Goal: Task Accomplishment & Management: Manage account settings

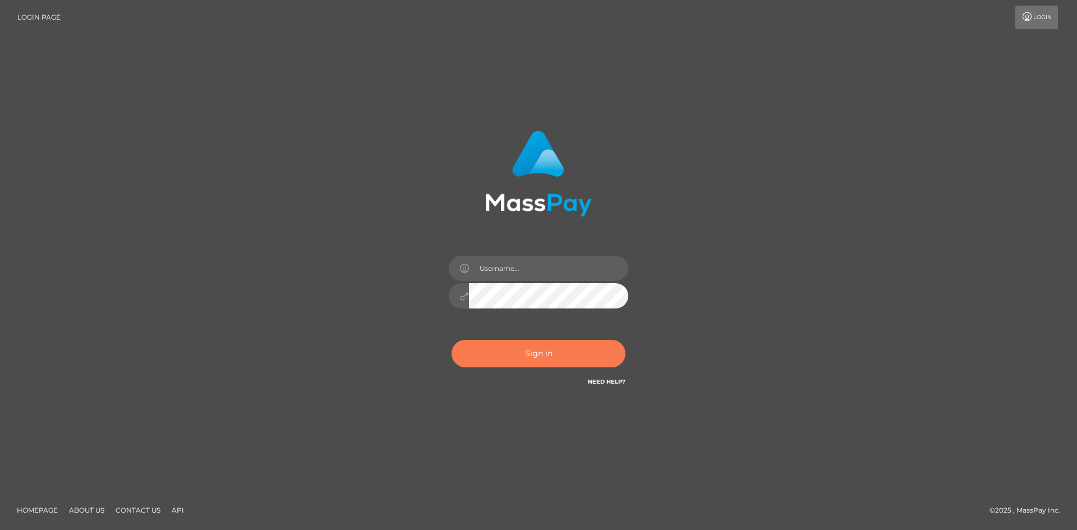
click at [543, 354] on button "Sign in" at bounding box center [538, 353] width 174 height 27
type input "hello.feetfinder"
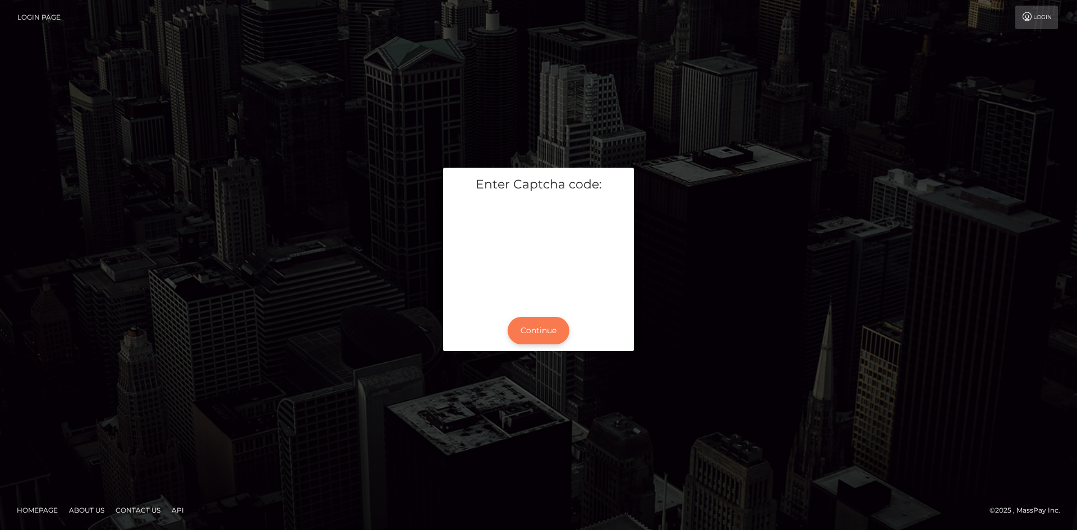
click at [543, 328] on button "Continue" at bounding box center [538, 330] width 62 height 27
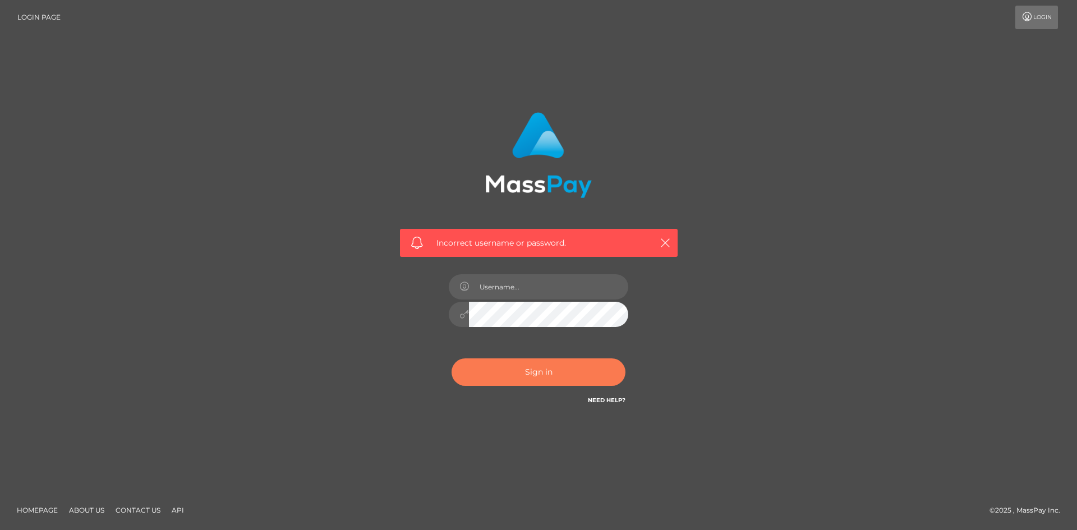
click at [550, 378] on button "Sign in" at bounding box center [538, 371] width 174 height 27
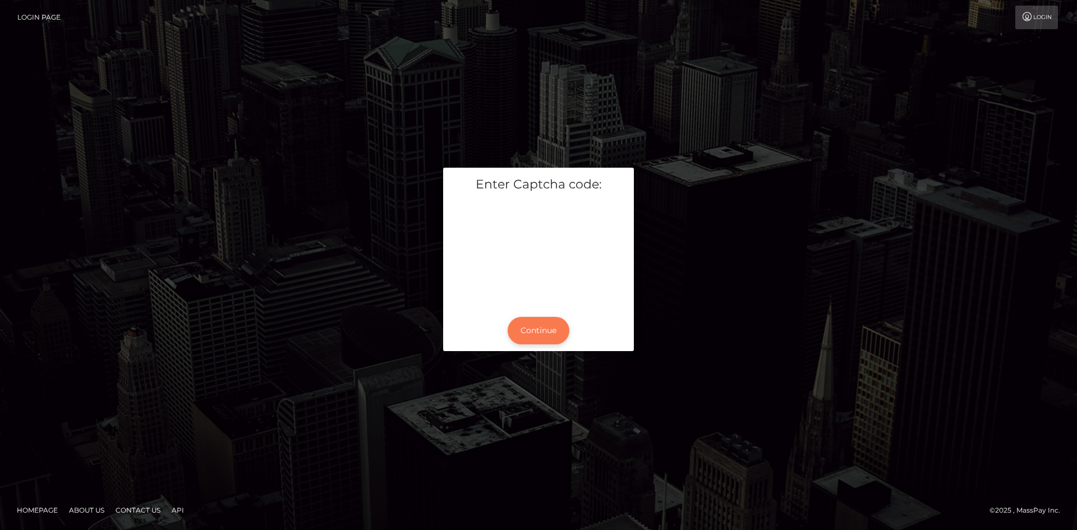
click at [549, 324] on button "Continue" at bounding box center [538, 330] width 62 height 27
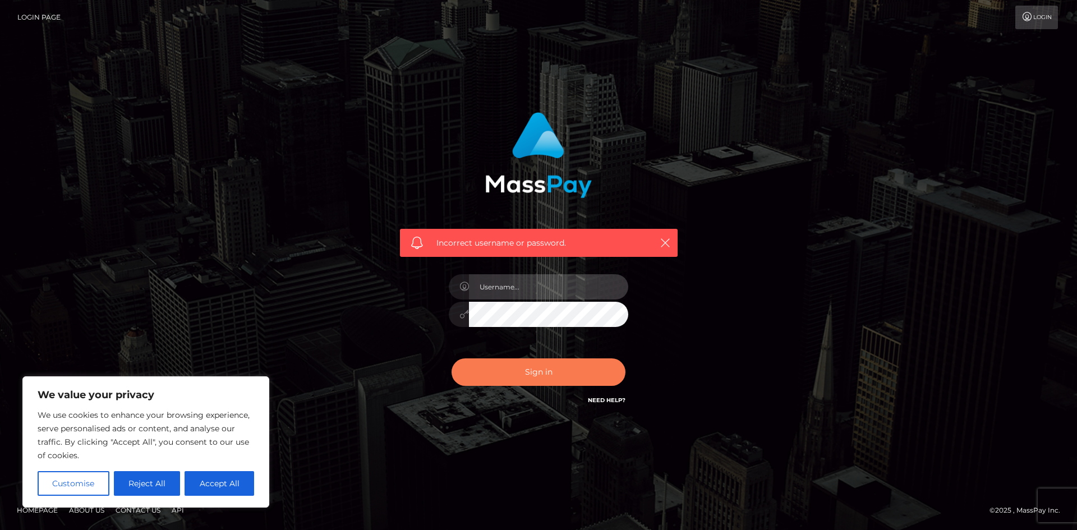
type input "hello.feetfinder"
click at [526, 372] on button "Sign in" at bounding box center [538, 371] width 174 height 27
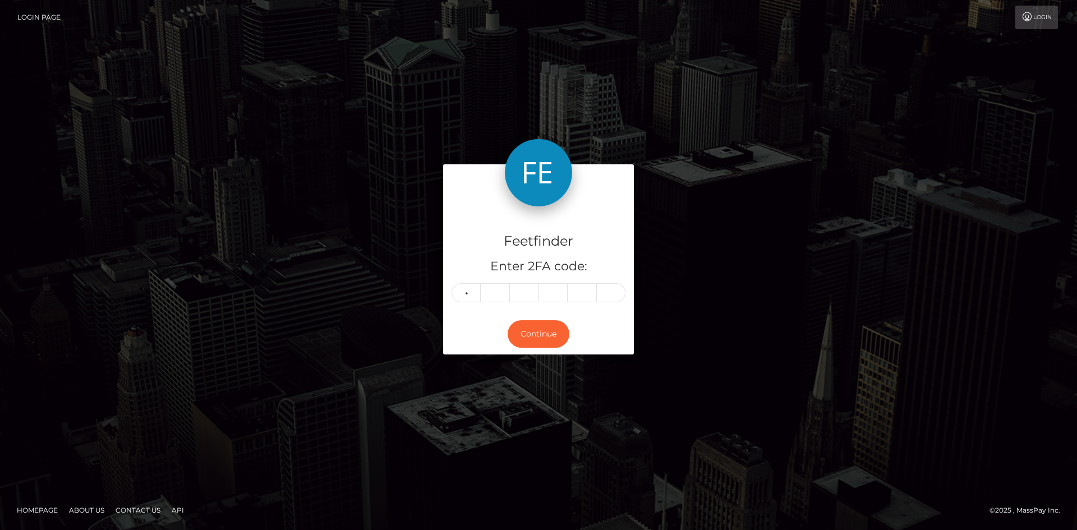
type input "4"
type input "7"
type input "5"
type input "1"
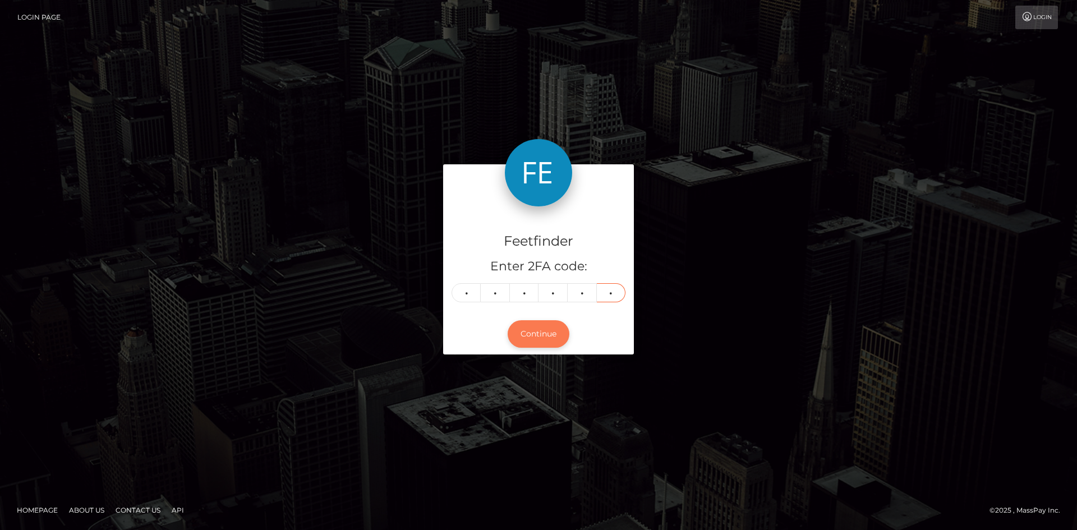
type input "5"
click at [525, 340] on button "Continue" at bounding box center [538, 333] width 62 height 27
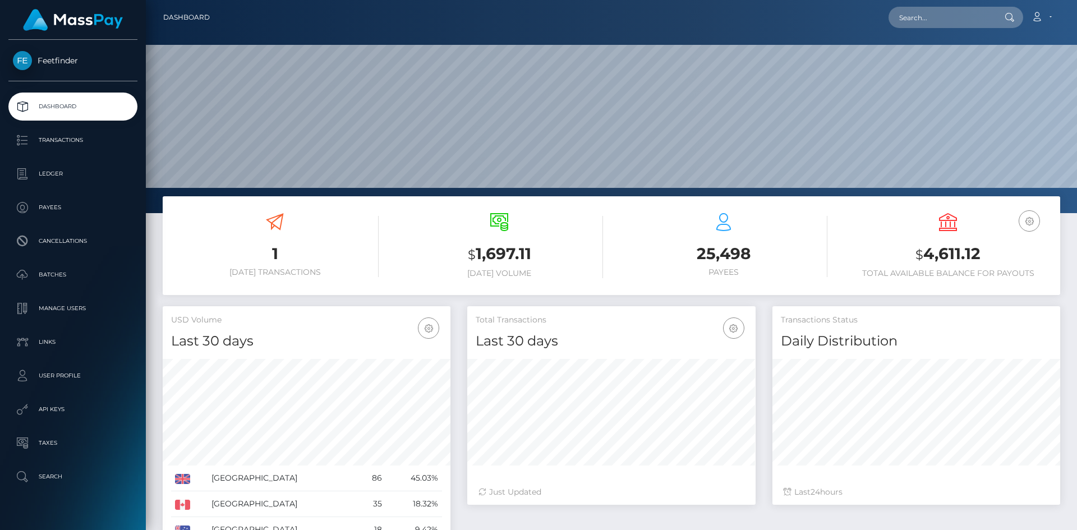
scroll to position [199, 288]
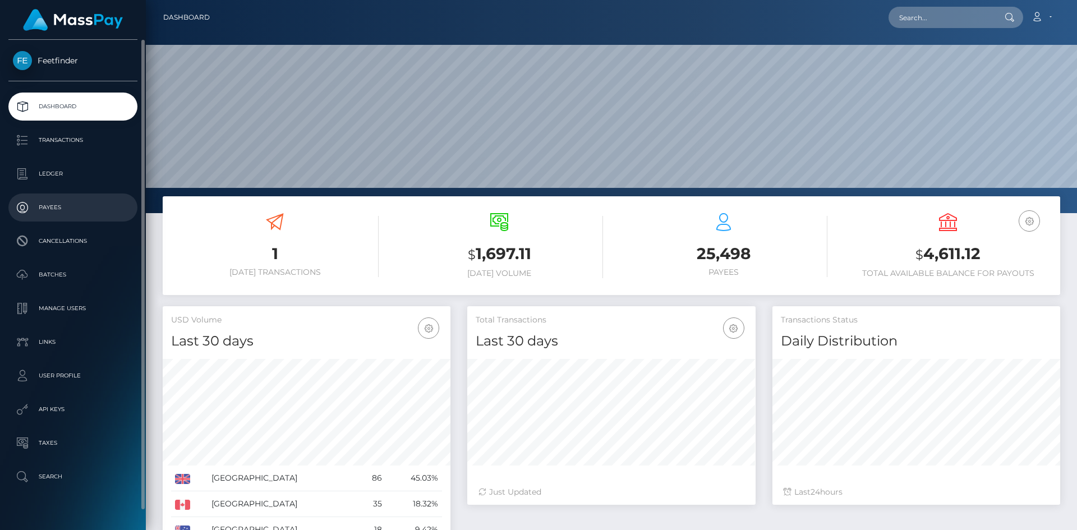
click at [54, 208] on p "Payees" at bounding box center [73, 207] width 120 height 17
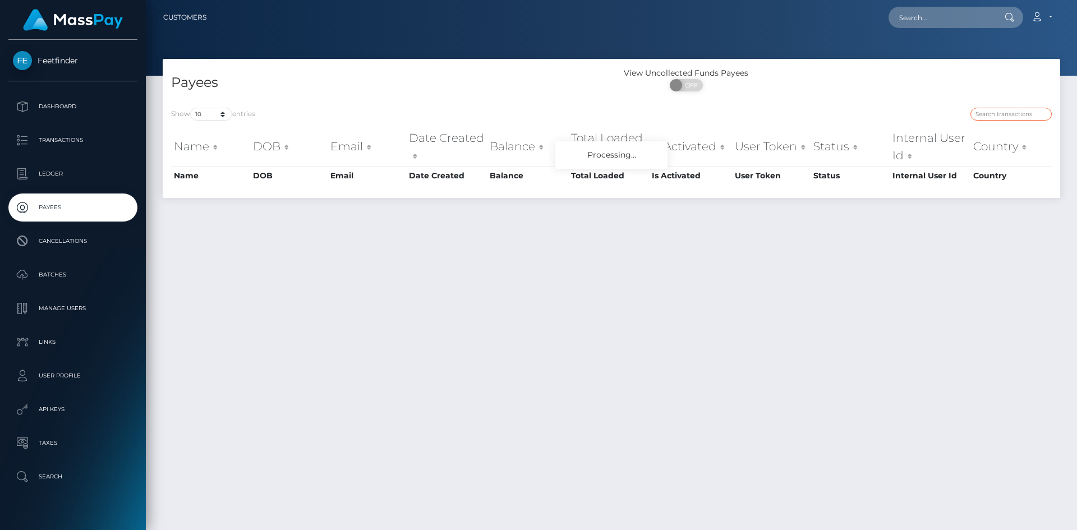
click at [996, 116] on input "search" at bounding box center [1010, 114] width 81 height 13
paste input "22d60b04-6218-11f0-b1fb-02a8c2768cb9"
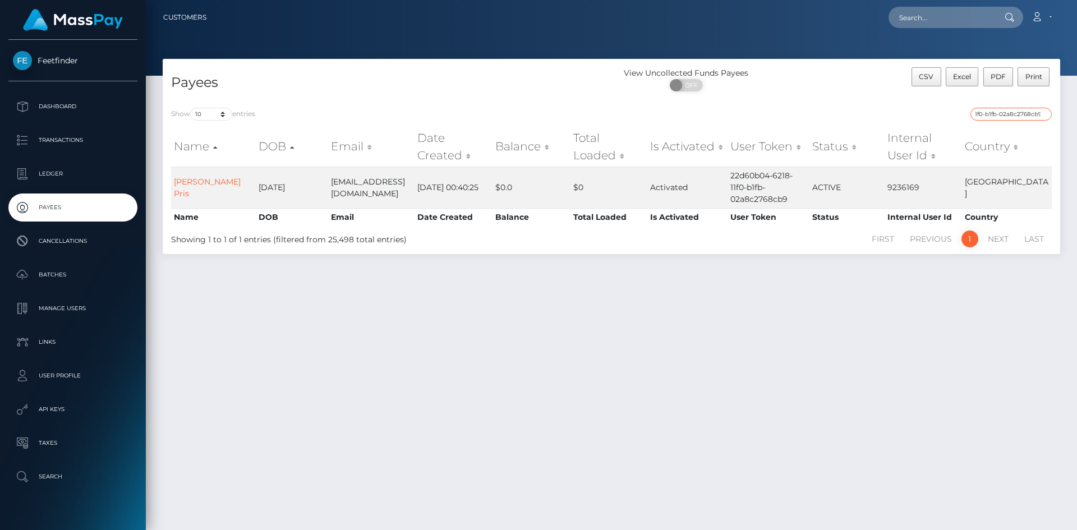
type input "22d60b04-6218-11f0-b1fb-02a8c2768cb9"
